Goal: Find specific page/section: Find specific page/section

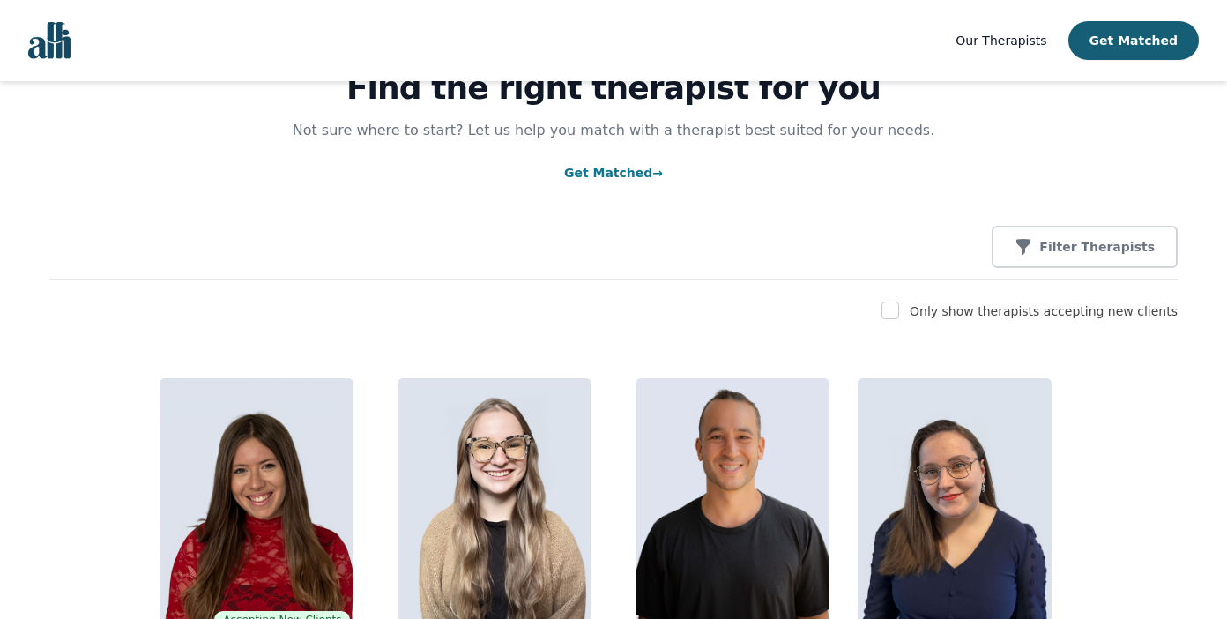
scroll to position [103, 0]
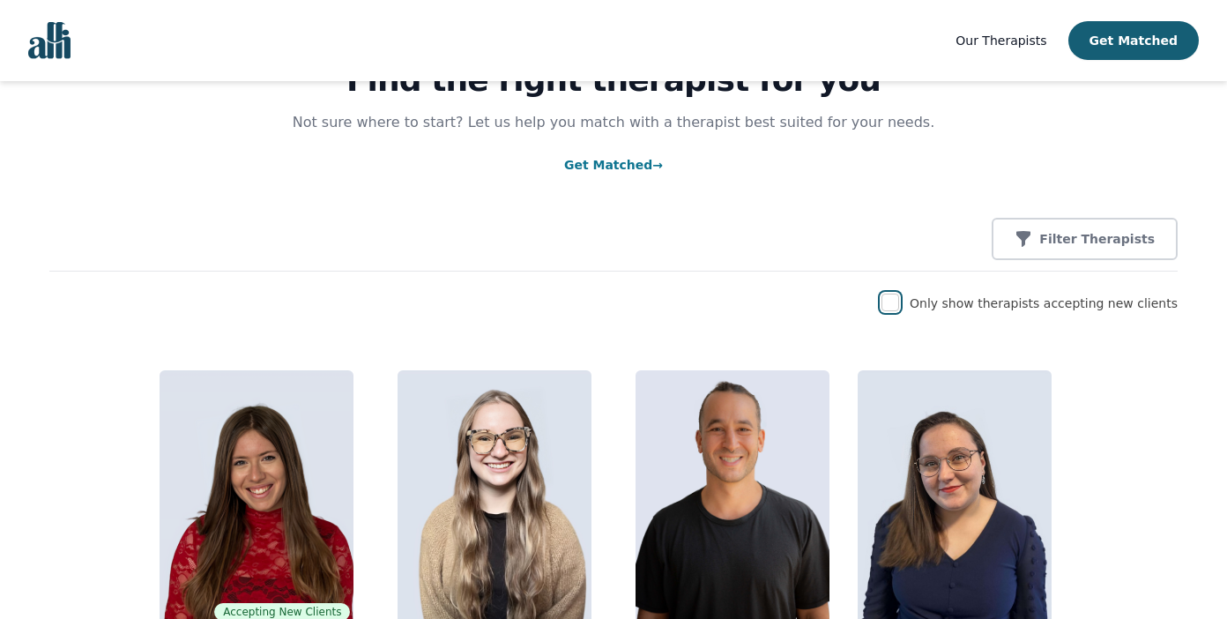
click at [899, 306] on input "checkbox" at bounding box center [890, 303] width 18 height 18
checkbox input "true"
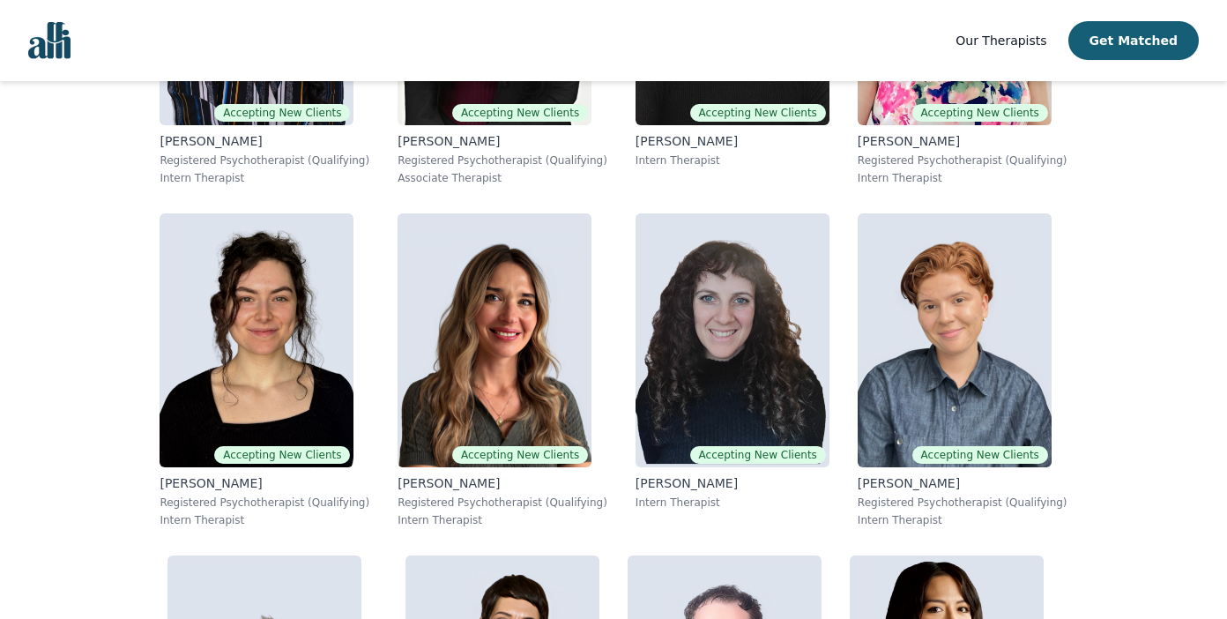
scroll to position [1314, 0]
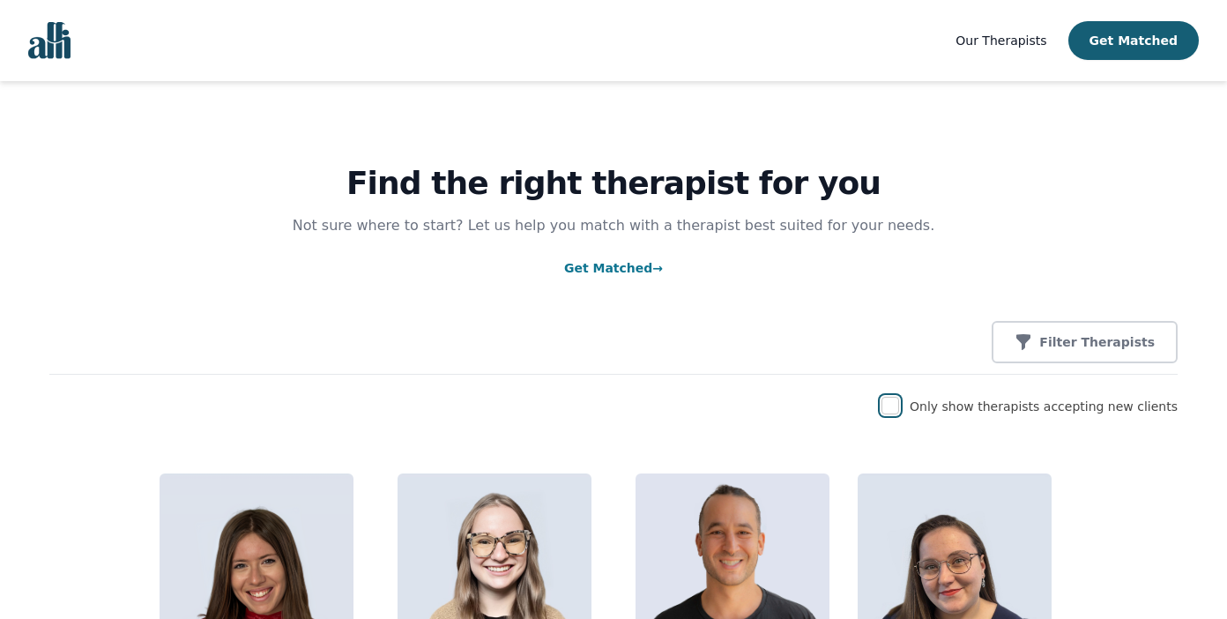
click at [899, 410] on input "checkbox" at bounding box center [890, 406] width 18 height 18
checkbox input "true"
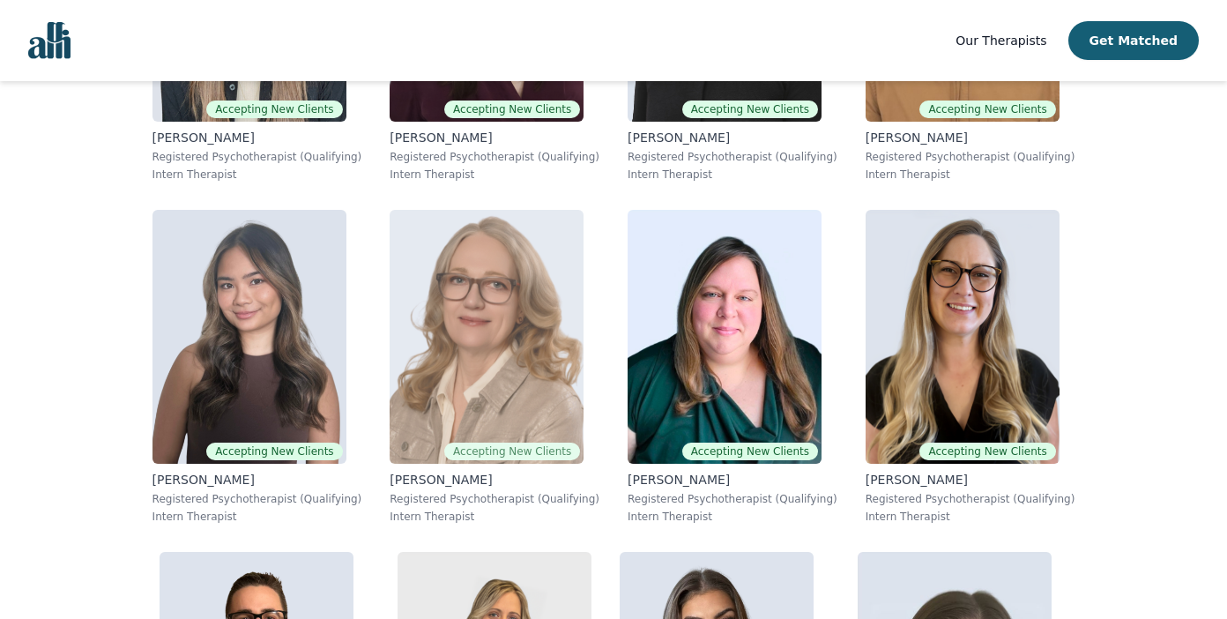
scroll to position [2302, 0]
